Goal: Communication & Community: Participate in discussion

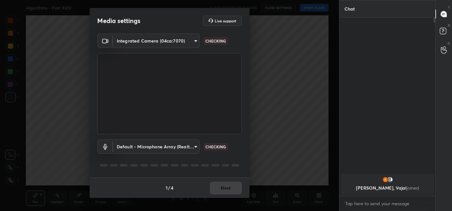
scroll to position [123, 94]
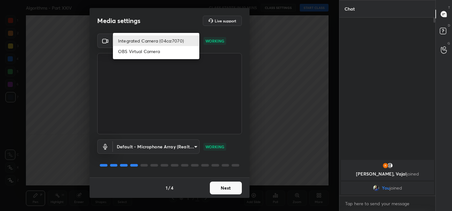
click at [153, 37] on body "1 2 3 4 5 6 7 C X Z C X Z E E Erase all H H Algorithms - Part XXIV CLASS STARTS…" at bounding box center [226, 105] width 452 height 211
click at [151, 42] on li "Integrated Camera (04ca:7070)" at bounding box center [156, 41] width 86 height 11
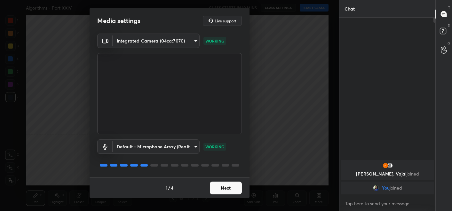
click at [203, 174] on div "Default - Microphone Array (Realtek(R) Audio) default WORKING" at bounding box center [169, 156] width 145 height 43
click at [212, 183] on button "Next" at bounding box center [226, 188] width 32 height 13
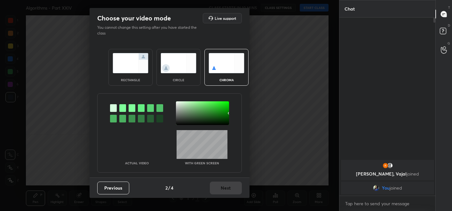
click at [127, 74] on div "rectangle" at bounding box center [131, 67] width 44 height 37
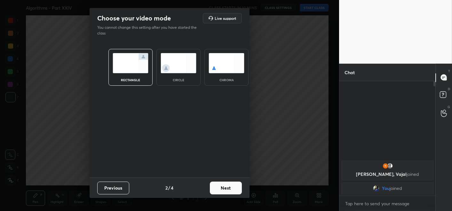
click at [228, 183] on button "Next" at bounding box center [226, 188] width 32 height 13
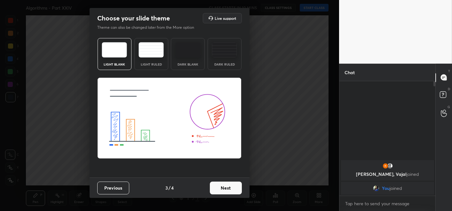
click at [228, 183] on button "Next" at bounding box center [226, 188] width 32 height 13
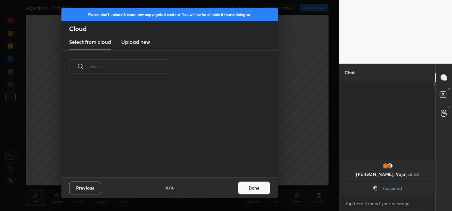
scroll to position [94, 206]
click at [241, 186] on button "Done" at bounding box center [254, 188] width 32 height 13
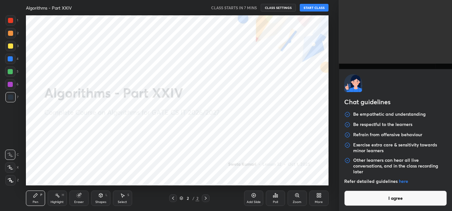
click at [359, 202] on body "1 2 3 4 5 6 7 C X Z C X Z E E Erase all H H Algorithms - Part XXIV CLASS STARTS…" at bounding box center [226, 105] width 452 height 211
click at [359, 198] on button "I agree" at bounding box center [396, 198] width 103 height 15
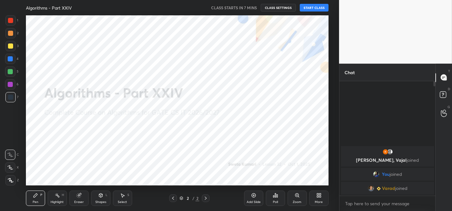
click at [359, 198] on div "x" at bounding box center [388, 203] width 96 height 15
type textarea "x"
type textarea "o"
type textarea "x"
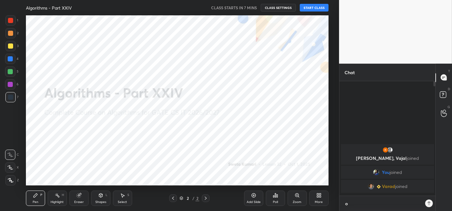
scroll to position [60, 94]
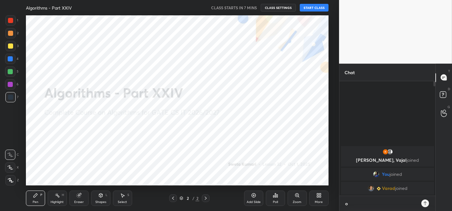
type textarea "o"
type textarea "x"
type textarea "o c"
type textarea "x"
type textarea "o cl"
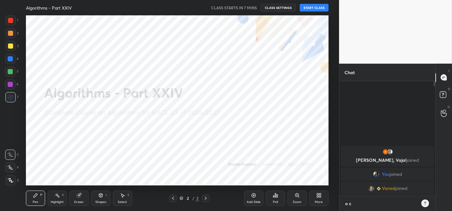
type textarea "x"
type textarea "o cla"
type textarea "x"
type textarea "o clas"
type textarea "x"
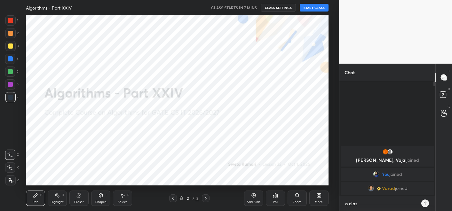
type textarea "o class"
type textarea "x"
type textarea "o clas"
type textarea "x"
type textarea "o cla"
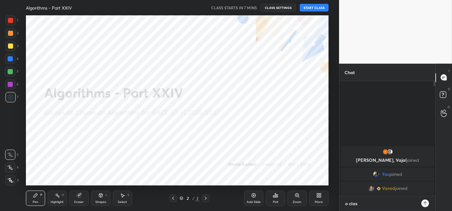
type textarea "x"
type textarea "o cl"
type textarea "x"
type textarea "o c"
type textarea "x"
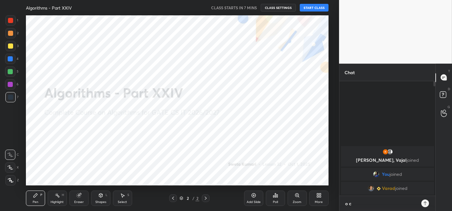
type textarea "o"
type textarea "x"
type textarea "o"
type textarea "x"
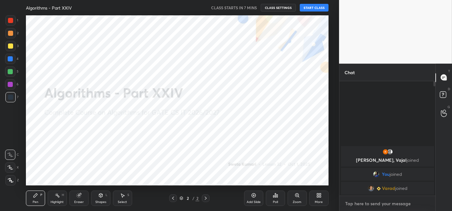
type textarea "n"
type textarea "x"
type textarea "no"
type textarea "x"
type textarea "no"
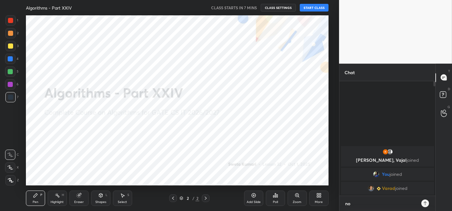
type textarea "x"
type textarea "no c"
type textarea "x"
type textarea "no cl"
type textarea "x"
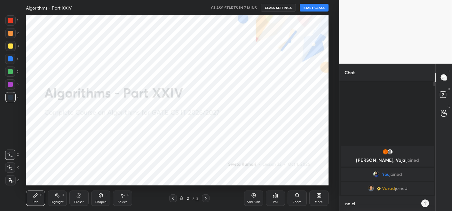
type textarea "no cla"
type textarea "x"
type textarea "no clas"
type textarea "x"
type textarea "no class"
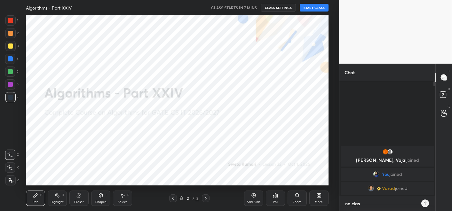
type textarea "x"
type textarea "no class"
type textarea "x"
type textarea "no class t"
type textarea "x"
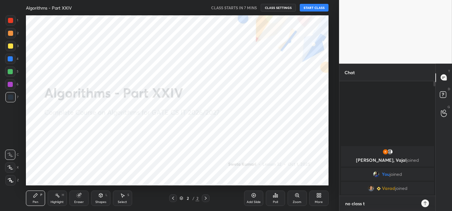
type textarea "no class to"
type textarea "x"
type textarea "no class tod"
type textarea "x"
type textarea "no class toda"
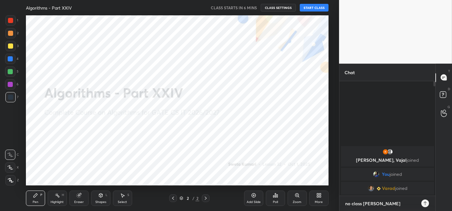
type textarea "x"
type textarea "no class [DATE]"
type textarea "x"
type textarea "no class [DATE]"
type textarea "x"
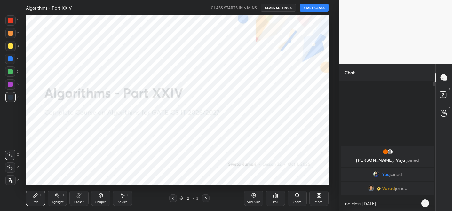
click at [424, 201] on icon at bounding box center [425, 203] width 5 height 5
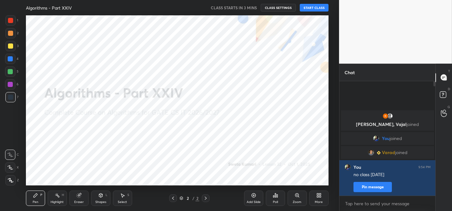
click at [311, 4] on button "START CLASS" at bounding box center [314, 8] width 29 height 8
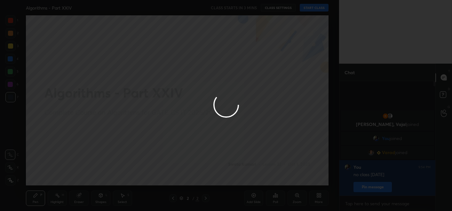
type textarea "x"
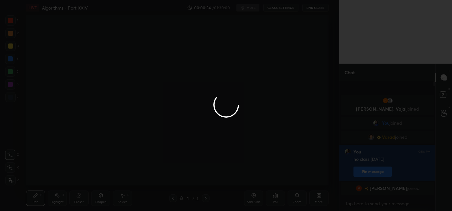
scroll to position [31854, 31710]
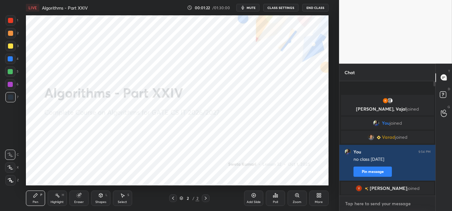
click at [364, 200] on textarea at bounding box center [388, 204] width 86 height 10
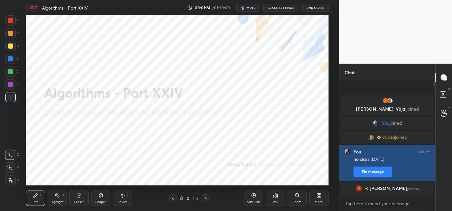
click at [370, 175] on button "Pin message" at bounding box center [373, 172] width 38 height 10
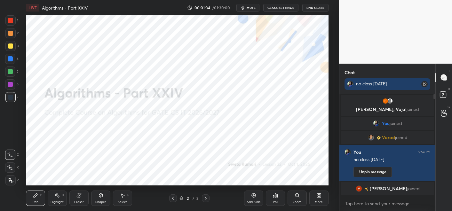
scroll to position [0, 0]
click at [393, 191] on p "1 NEW MESSAGE" at bounding box center [390, 190] width 27 height 4
click at [393, 191] on span "[PERSON_NAME]" at bounding box center [388, 188] width 37 height 5
click at [310, 10] on button "End Class" at bounding box center [316, 8] width 26 height 8
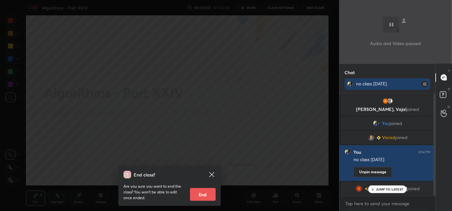
click at [208, 190] on button "End" at bounding box center [203, 194] width 26 height 13
type textarea "x"
